Goal: Transaction & Acquisition: Purchase product/service

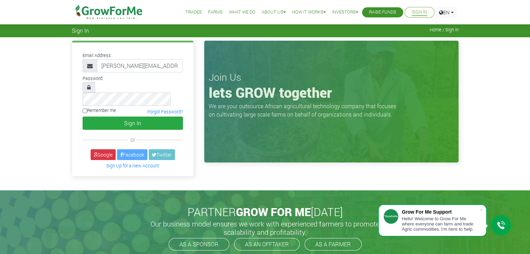
click at [152, 117] on button "Sign In" at bounding box center [133, 123] width 100 height 13
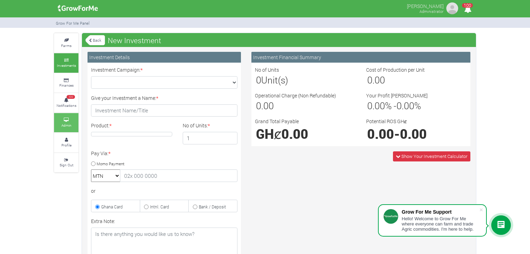
click at [72, 123] on link "Admin" at bounding box center [66, 122] width 24 height 19
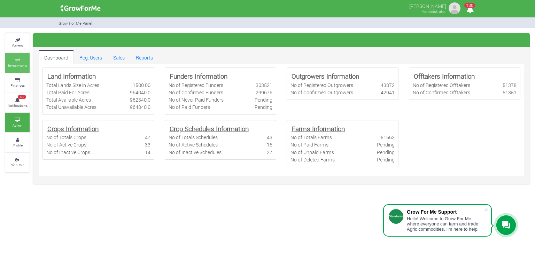
click at [17, 66] on small "Investments" at bounding box center [17, 65] width 19 height 5
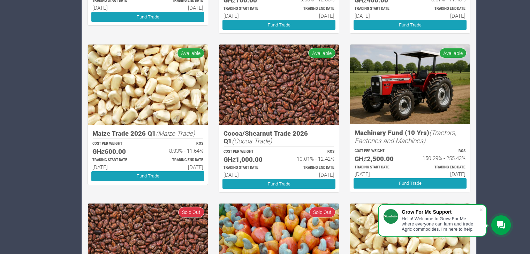
scroll to position [704, 0]
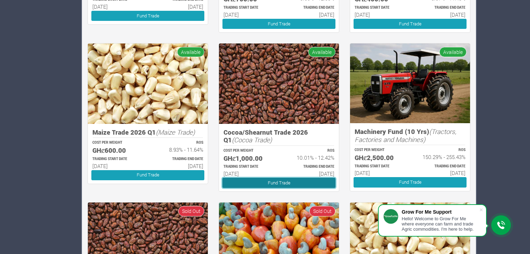
click at [285, 184] on link "Fund Trade" at bounding box center [278, 183] width 113 height 10
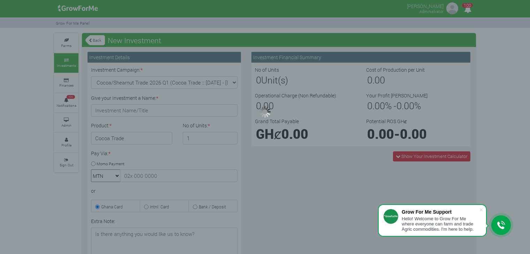
type input "1"
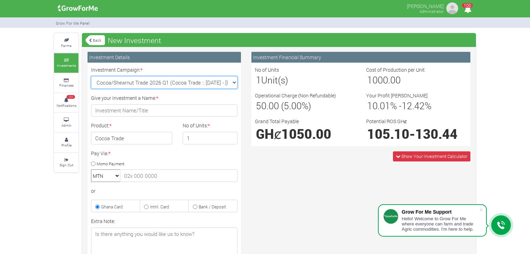
click at [233, 80] on select "Cocoa/Shearnut Trade 2026 Q1 (Cocoa Trade :: [DATE] - [DATE]) Maize Trade 2026 …" at bounding box center [164, 82] width 146 height 13
select select "50"
click at [91, 76] on select "Cocoa/Shearnut Trade 2026 Q1 (Cocoa Trade :: [DATE] - [DATE]) Maize Trade 2026 …" at bounding box center [164, 82] width 146 height 13
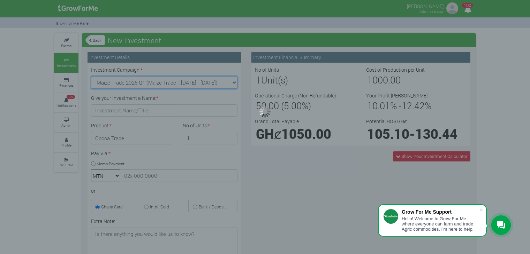
type input "1"
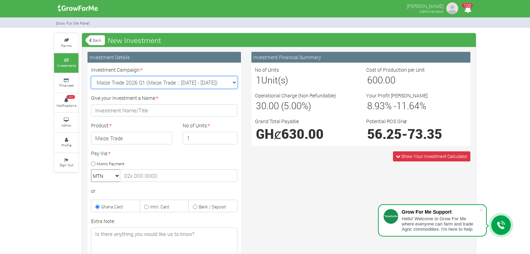
click at [235, 82] on select "Cocoa/Shearnut Trade 2026 Q1 (Cocoa Trade :: [DATE] - [DATE]) Maize Trade 2026 …" at bounding box center [164, 82] width 146 height 13
select select "51"
click at [91, 76] on select "Cocoa/Shearnut Trade 2026 Q1 (Cocoa Trade :: [DATE] - [DATE]) Maize Trade 2026 …" at bounding box center [164, 82] width 146 height 13
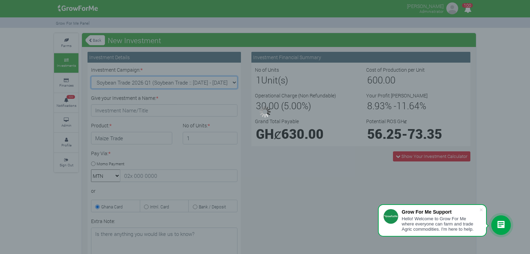
type input "1"
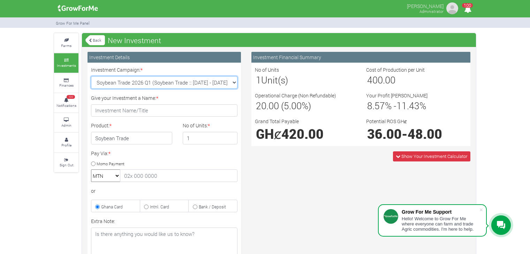
click at [235, 84] on select "Cocoa/Shearnut Trade 2026 Q1 (Cocoa Trade :: [DATE] - [DATE]) Maize Trade 2026 …" at bounding box center [164, 82] width 146 height 13
select select "52"
click at [91, 76] on select "Cocoa/Shearnut Trade 2026 Q1 (Cocoa Trade :: [DATE] - [DATE]) Maize Trade 2026 …" at bounding box center [164, 82] width 146 height 13
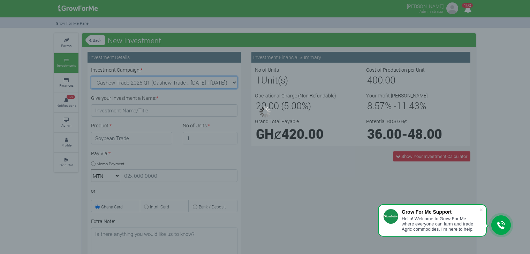
type input "1"
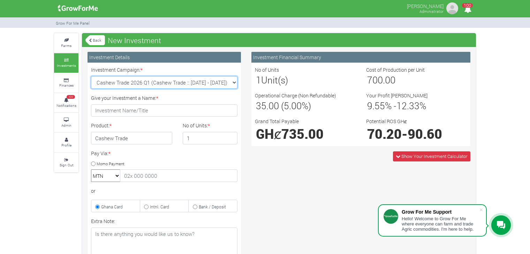
click at [232, 82] on select "Cocoa/Shearnut Trade 2026 Q1 (Cocoa Trade :: [DATE] - [DATE]) Maize Trade 2026 …" at bounding box center [164, 82] width 146 height 13
select select "53"
click at [91, 76] on select "Cocoa/Shearnut Trade 2026 Q1 (Cocoa Trade :: [DATE] - [DATE]) Maize Trade 2026 …" at bounding box center [164, 82] width 146 height 13
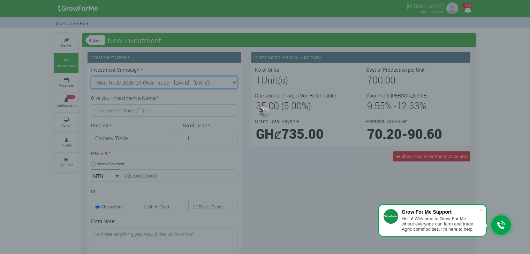
type input "1"
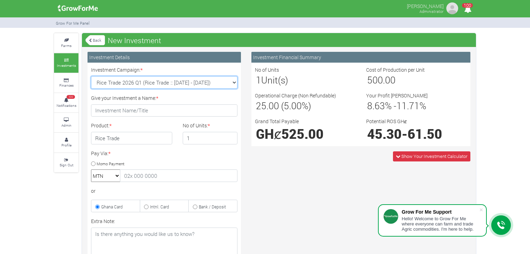
click at [234, 84] on select "Cocoa/Shearnut Trade 2026 Q1 (Cocoa Trade :: [DATE] - [DATE]) Maize Trade 2026 …" at bounding box center [164, 82] width 146 height 13
select select "54"
click at [91, 76] on select "Cocoa/Shearnut Trade 2026 Q1 (Cocoa Trade :: [DATE] - [DATE]) Maize Trade 2026 …" at bounding box center [164, 82] width 146 height 13
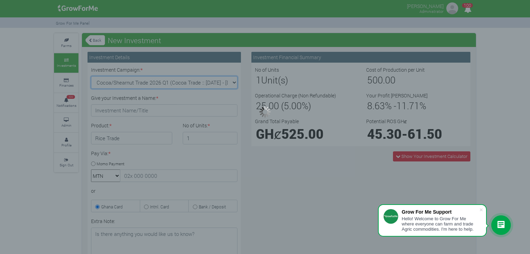
type input "1"
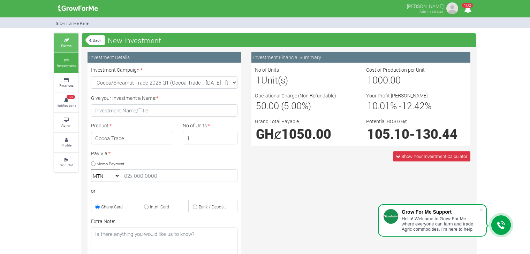
click at [64, 49] on link "Farms" at bounding box center [66, 42] width 24 height 19
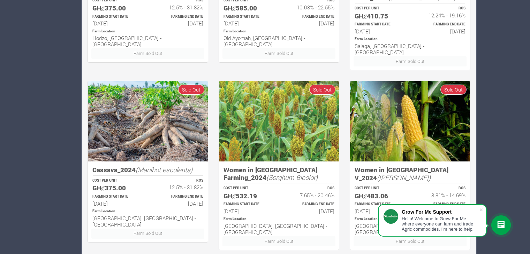
scroll to position [876, 0]
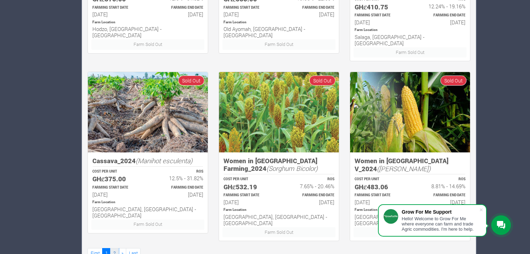
click at [115, 248] on link "2" at bounding box center [114, 253] width 8 height 10
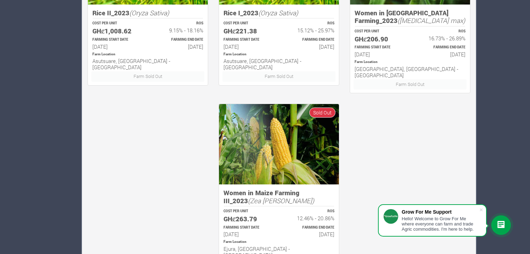
scroll to position [876, 0]
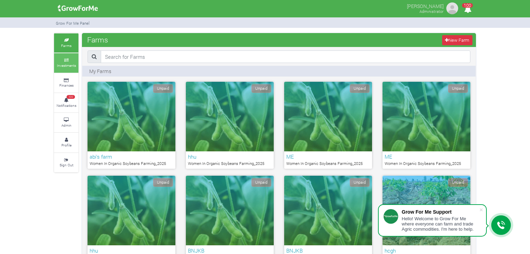
click at [62, 63] on small "Investments" at bounding box center [66, 65] width 19 height 5
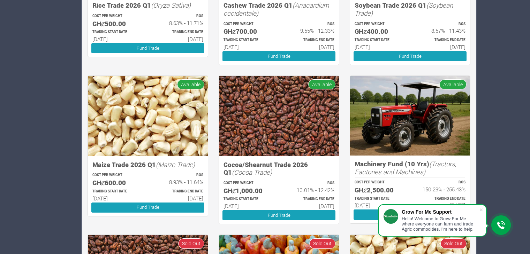
scroll to position [672, 0]
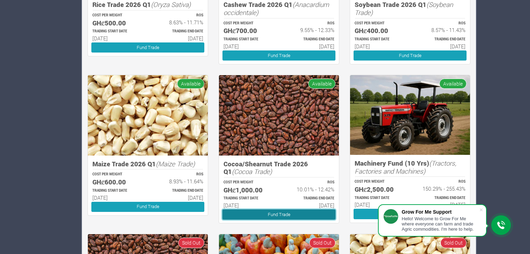
click at [263, 216] on link "Fund Trade" at bounding box center [278, 215] width 113 height 10
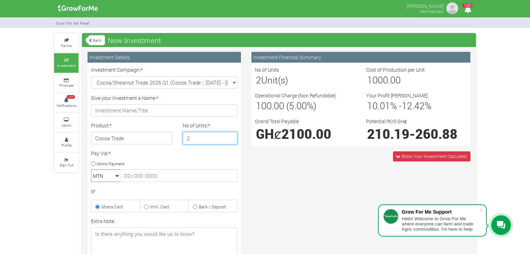
click at [230, 137] on input "2" at bounding box center [210, 138] width 55 height 13
click at [230, 137] on input "3" at bounding box center [210, 138] width 55 height 13
click at [230, 137] on input "4" at bounding box center [210, 138] width 55 height 13
click at [230, 137] on input "5" at bounding box center [210, 138] width 55 height 13
click at [229, 140] on input "4" at bounding box center [210, 138] width 55 height 13
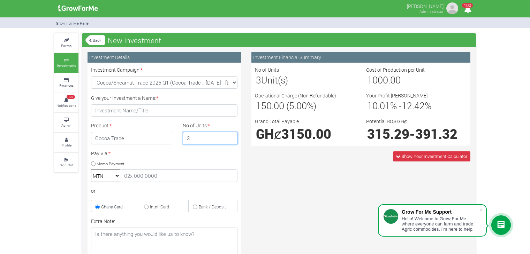
click at [229, 140] on input "3" at bounding box center [210, 138] width 55 height 13
click at [229, 140] on input "2" at bounding box center [210, 138] width 55 height 13
type input "1"
click at [229, 140] on input "1" at bounding box center [210, 138] width 55 height 13
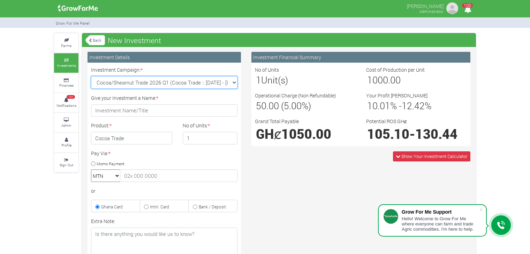
click at [231, 82] on select "Cocoa/Shearnut Trade 2026 Q1 (Cocoa Trade :: [DATE] - [DATE]) Maize Trade 2026 …" at bounding box center [164, 82] width 146 height 13
select select "50"
click at [91, 76] on select "Cocoa/Shearnut Trade 2026 Q1 (Cocoa Trade :: [DATE] - [DATE]) Maize Trade 2026 …" at bounding box center [164, 82] width 146 height 13
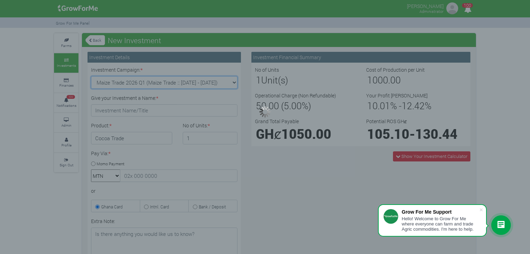
type input "1"
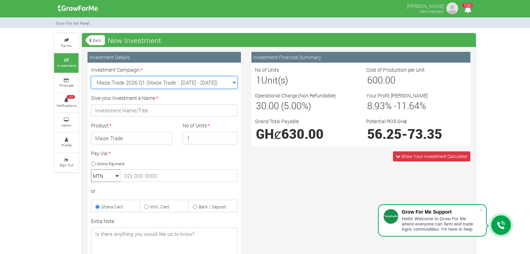
click at [230, 81] on select "Cocoa/Shearnut Trade 2026 Q1 (Cocoa Trade :: [DATE] - [DATE]) Maize Trade 2026 …" at bounding box center [164, 82] width 146 height 13
select select "51"
click at [91, 76] on select "Cocoa/Shearnut Trade 2026 Q1 (Cocoa Trade :: [DATE] - [DATE]) Maize Trade 2026 …" at bounding box center [164, 82] width 146 height 13
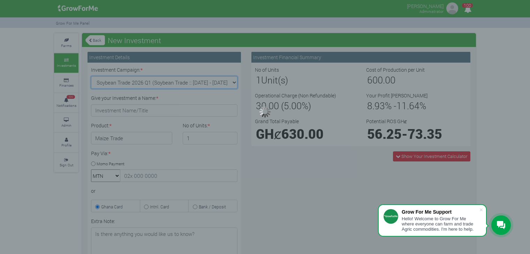
type input "1"
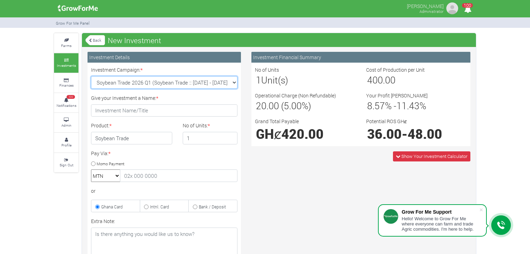
click at [233, 83] on select "Cocoa/Shearnut Trade 2026 Q1 (Cocoa Trade :: [DATE] - [DATE]) Maize Trade 2026 …" at bounding box center [164, 82] width 146 height 13
select select "52"
click at [91, 76] on select "Cocoa/Shearnut Trade 2026 Q1 (Cocoa Trade :: [DATE] - [DATE]) Maize Trade 2026 …" at bounding box center [164, 82] width 146 height 13
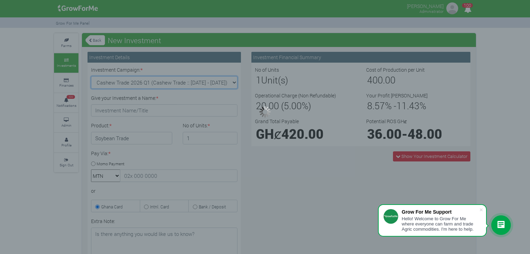
type input "1"
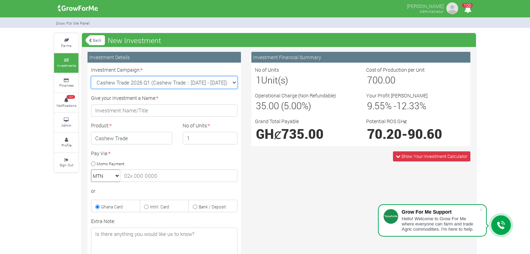
click at [222, 80] on select "Cocoa/Shearnut Trade 2026 Q1 (Cocoa Trade :: [DATE] - [DATE]) Maize Trade 2026 …" at bounding box center [164, 82] width 146 height 13
select select "53"
click at [91, 76] on select "Cocoa/Shearnut Trade 2026 Q1 (Cocoa Trade :: [DATE] - [DATE]) Maize Trade 2026 …" at bounding box center [164, 82] width 146 height 13
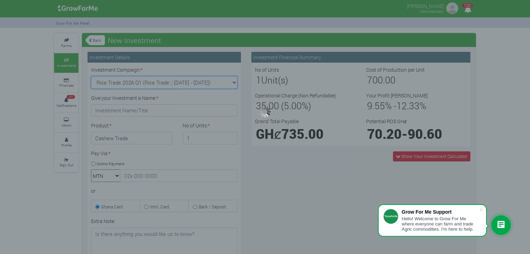
type input "1"
